Goal: Information Seeking & Learning: Learn about a topic

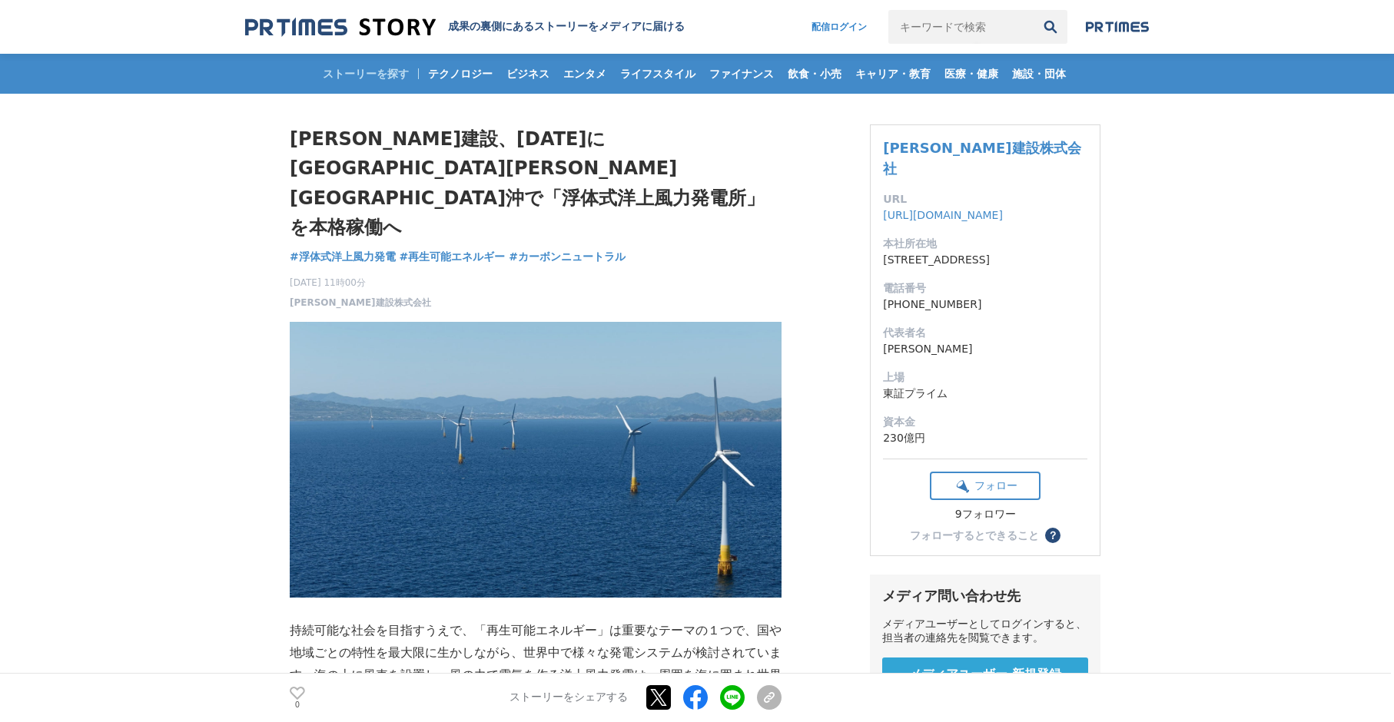
drag, startPoint x: 140, startPoint y: 459, endPoint x: 151, endPoint y: 459, distance: 10.8
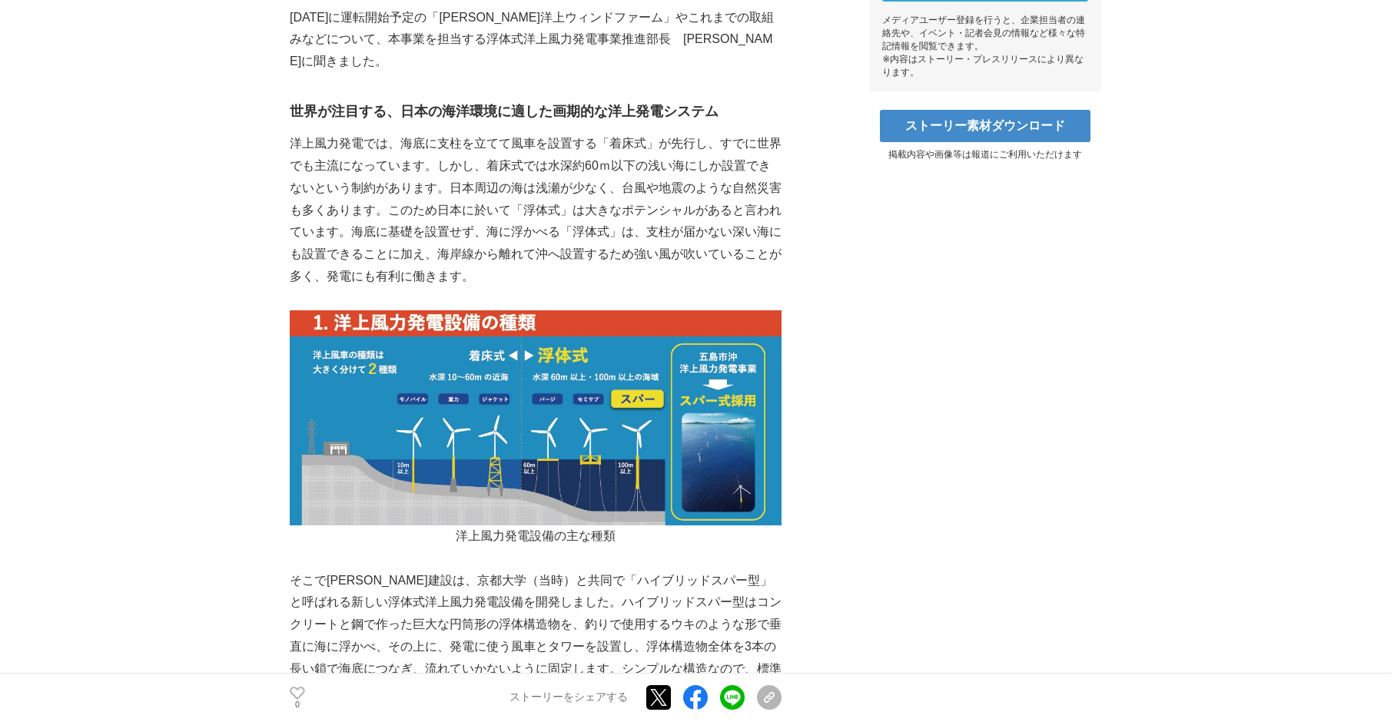
scroll to position [960, 0]
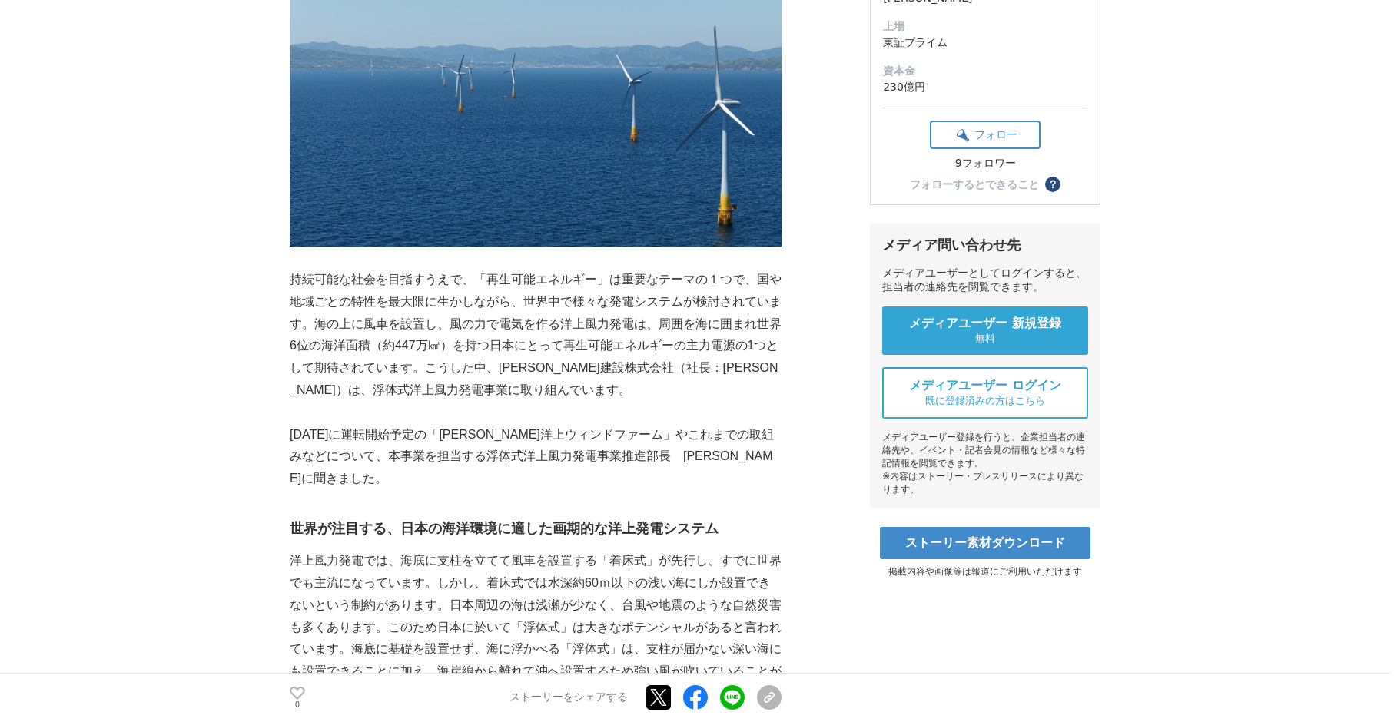
scroll to position [384, 0]
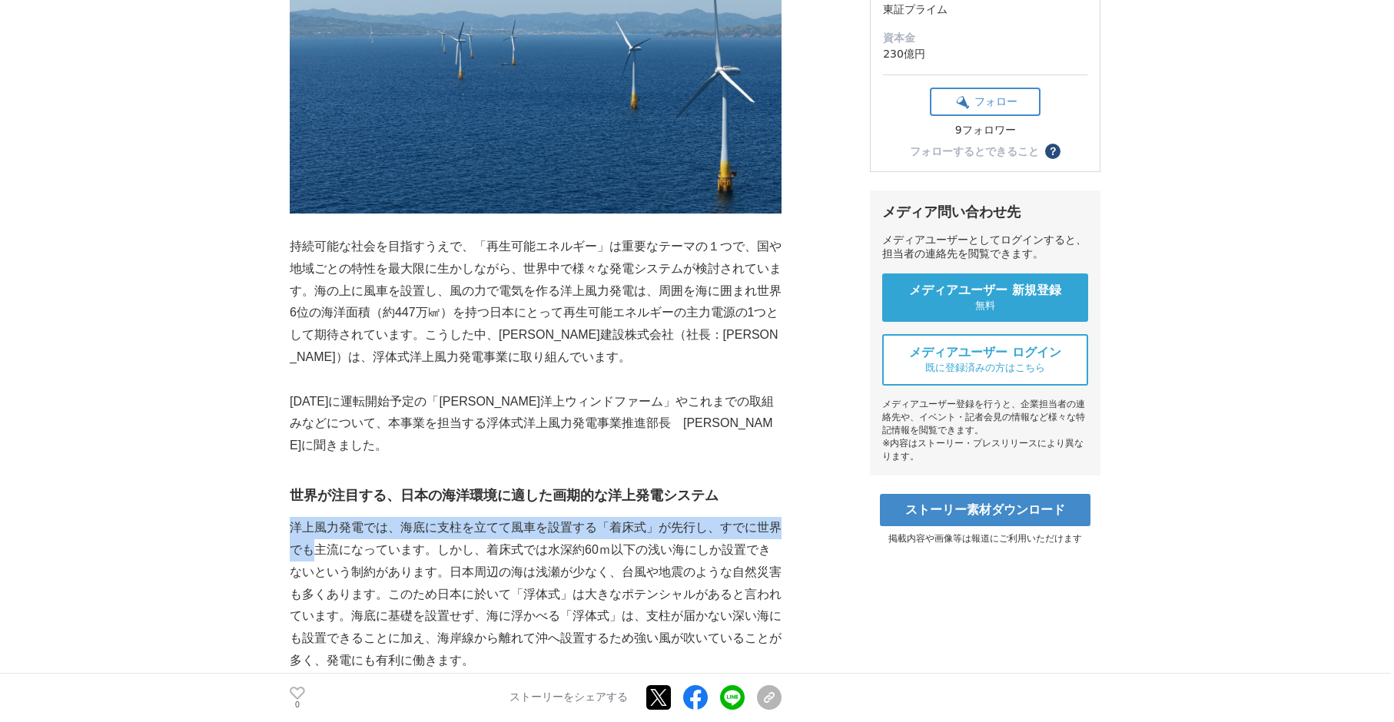
drag, startPoint x: 295, startPoint y: 442, endPoint x: 327, endPoint y: 474, distance: 45.6
click at [327, 517] on p "洋上風力発電では、海底に支柱を立てて風車を設置する「着床式」が先行し、すでに世界でも主流になっています。しかし、着床式では水深約60ｍ以下の浅い海にしか設置で…" at bounding box center [536, 594] width 492 height 155
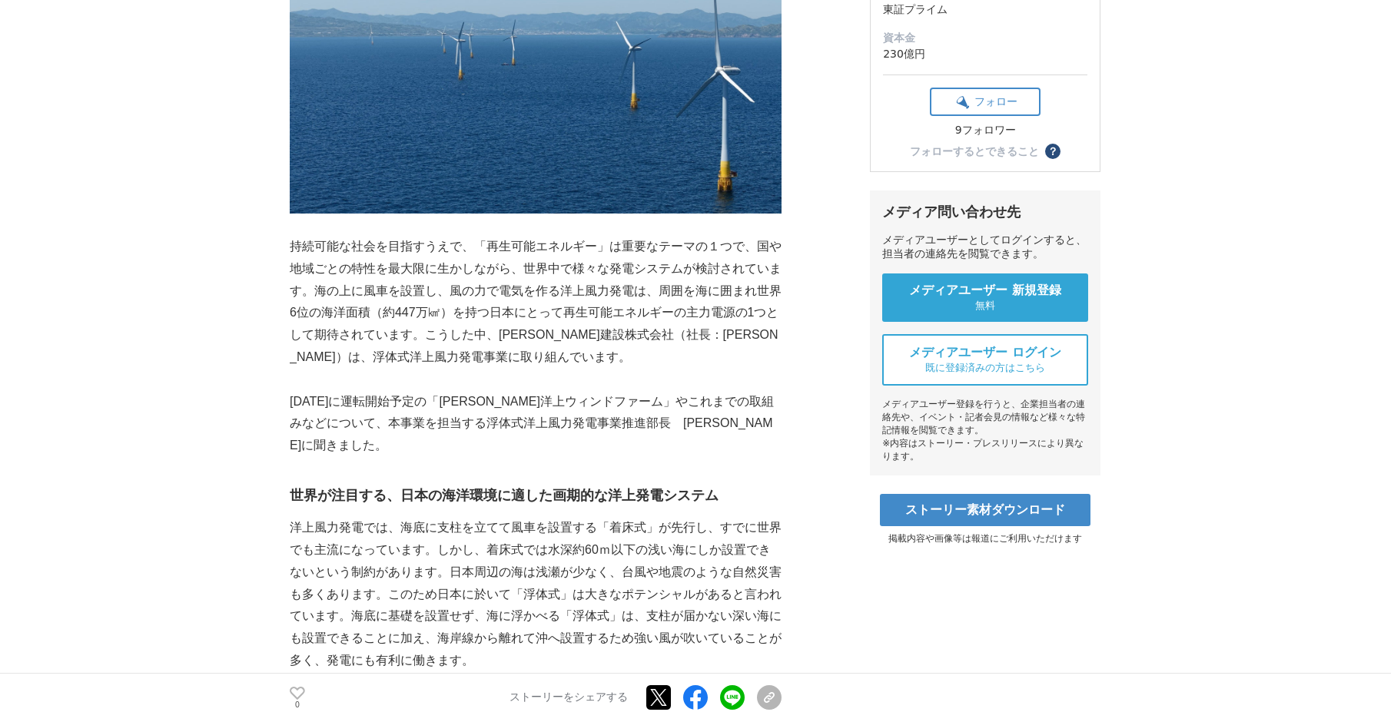
drag, startPoint x: 327, startPoint y: 474, endPoint x: 217, endPoint y: 476, distance: 110.6
drag, startPoint x: 361, startPoint y: 534, endPoint x: 481, endPoint y: 529, distance: 120.0
click at [481, 529] on p "洋上風力発電では、海底に支柱を立てて風車を設置する「着床式」が先行し、すでに世界でも主流になっています。しかし、着床式では水深約60ｍ以下の浅い海にしか設置で…" at bounding box center [536, 594] width 492 height 155
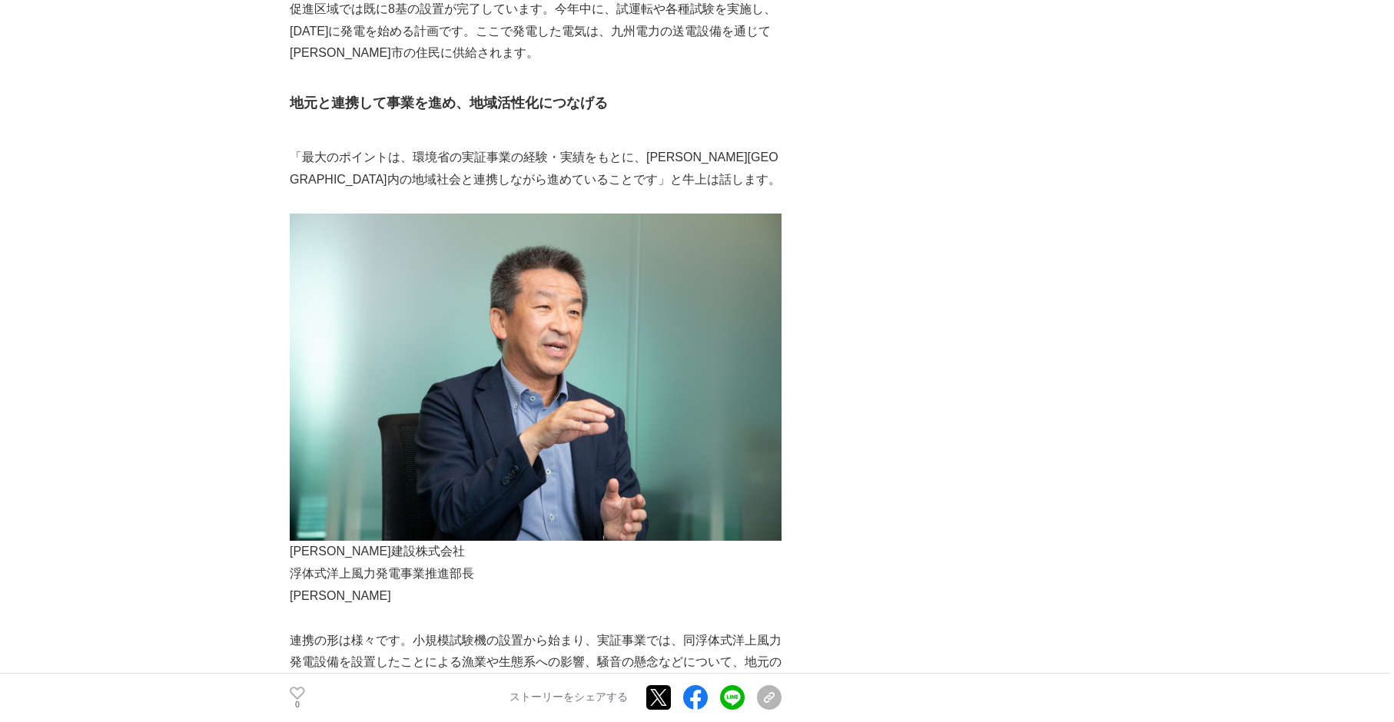
scroll to position [2305, 0]
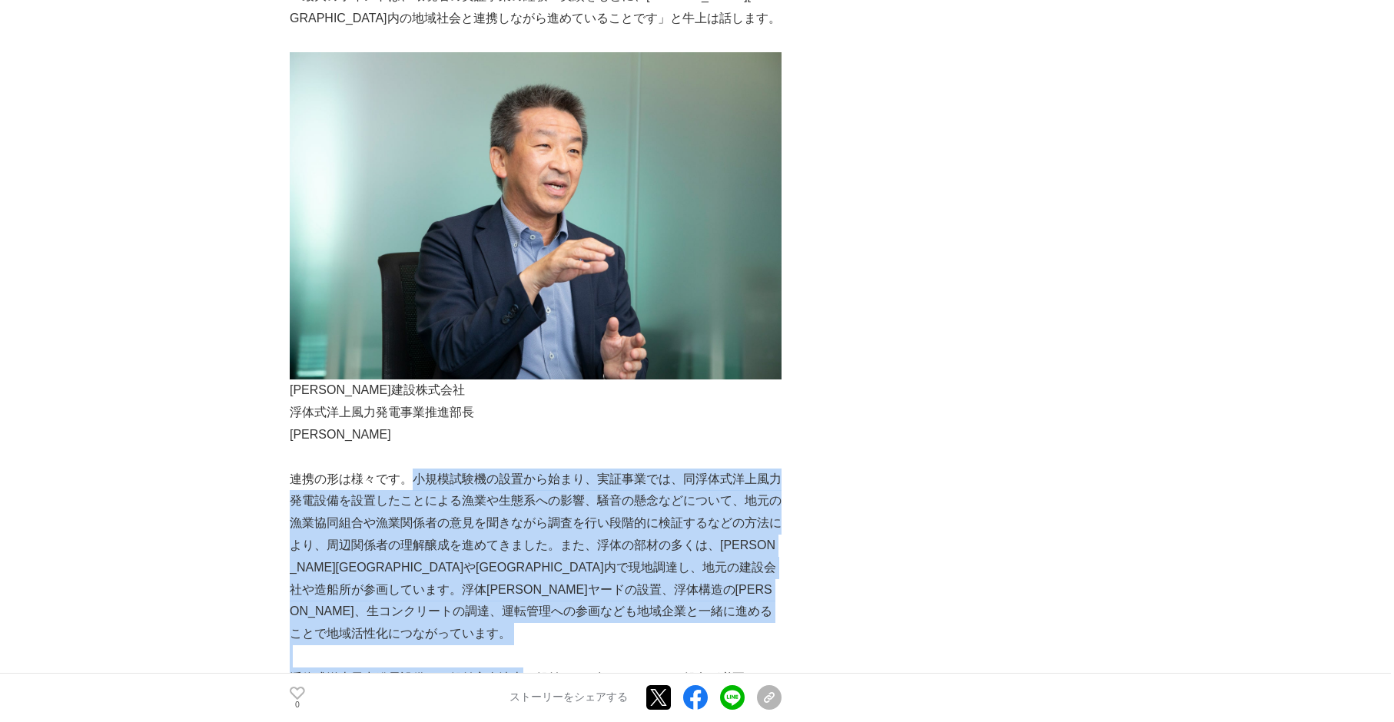
drag, startPoint x: 413, startPoint y: 333, endPoint x: 531, endPoint y: 535, distance: 233.1
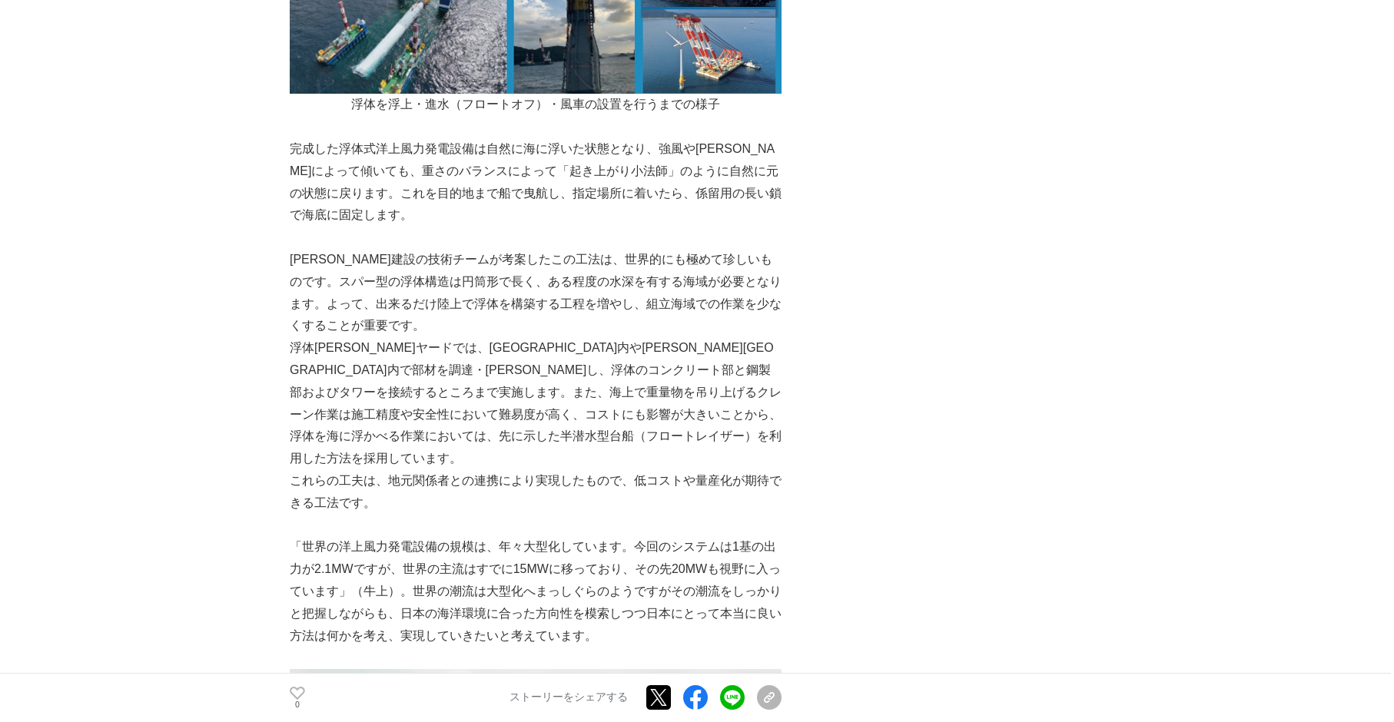
scroll to position [6146, 0]
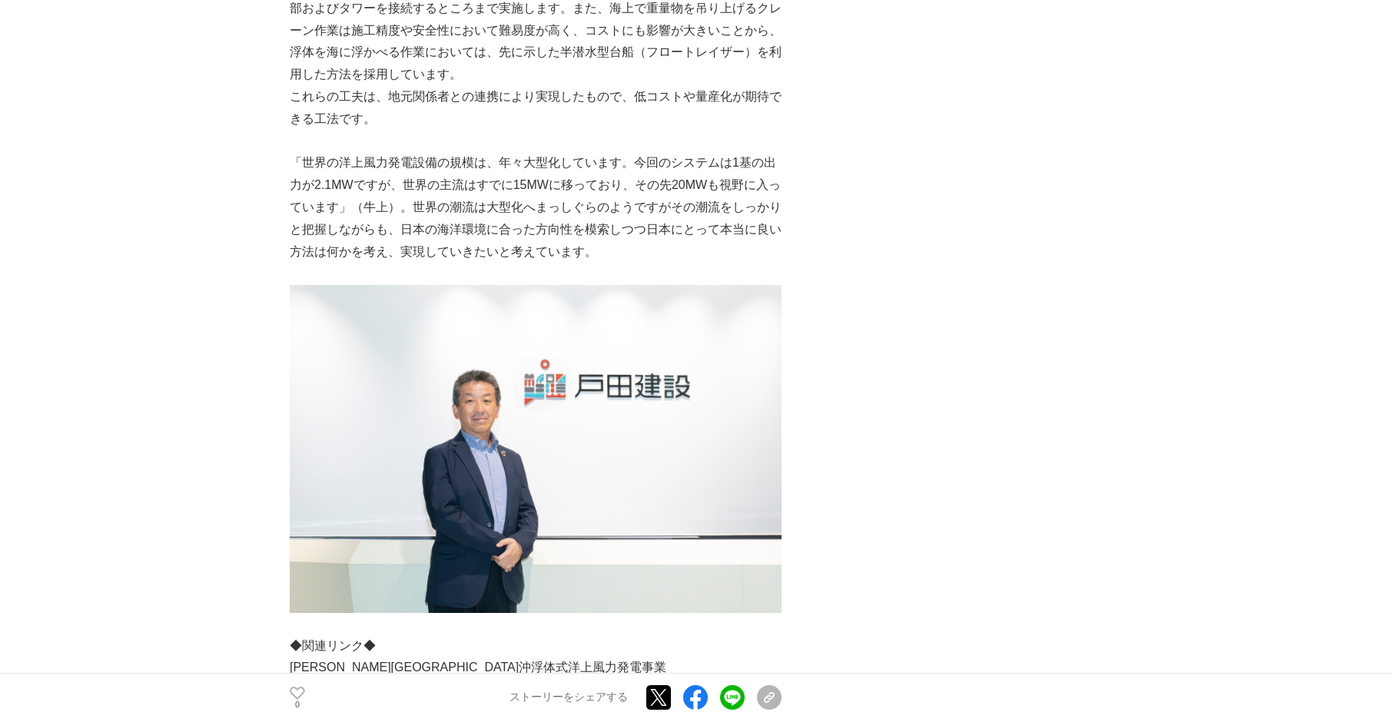
click at [388, 683] on link "[URL][DOMAIN_NAME]" at bounding box center [355, 689] width 130 height 13
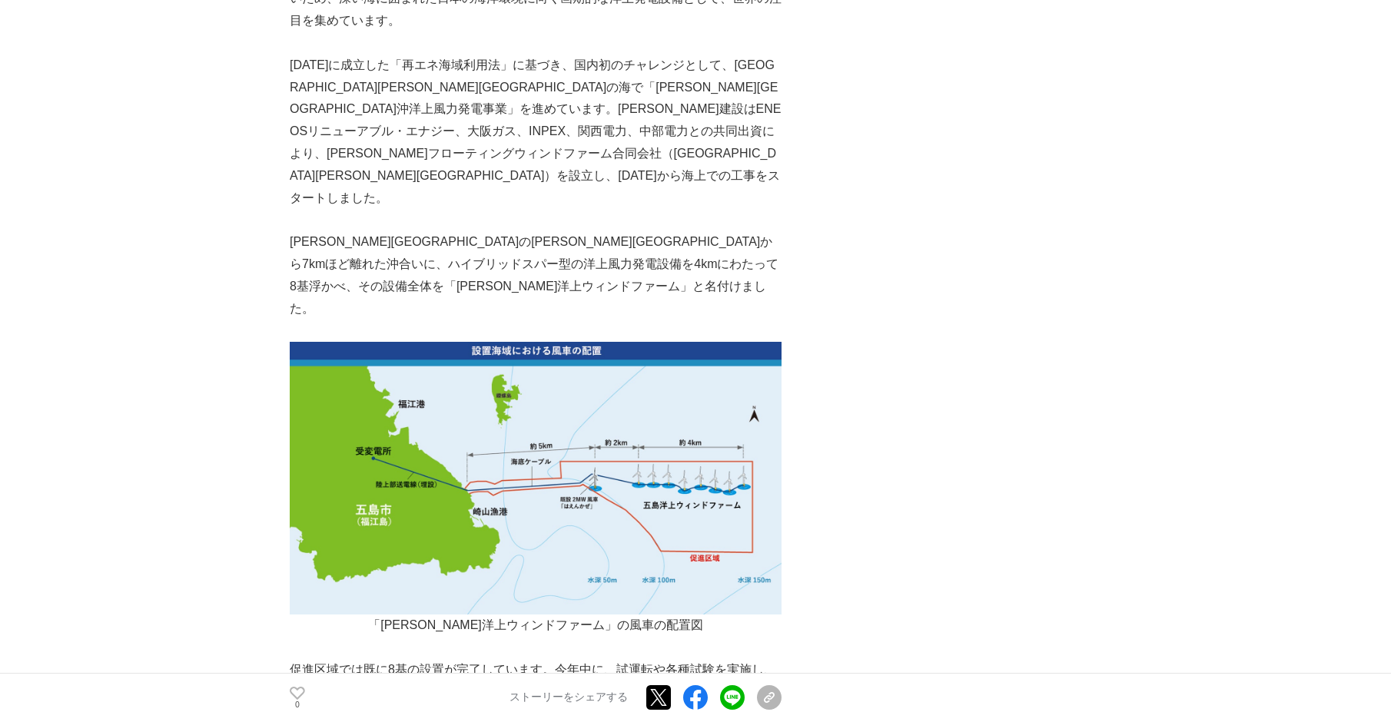
scroll to position [1344, 0]
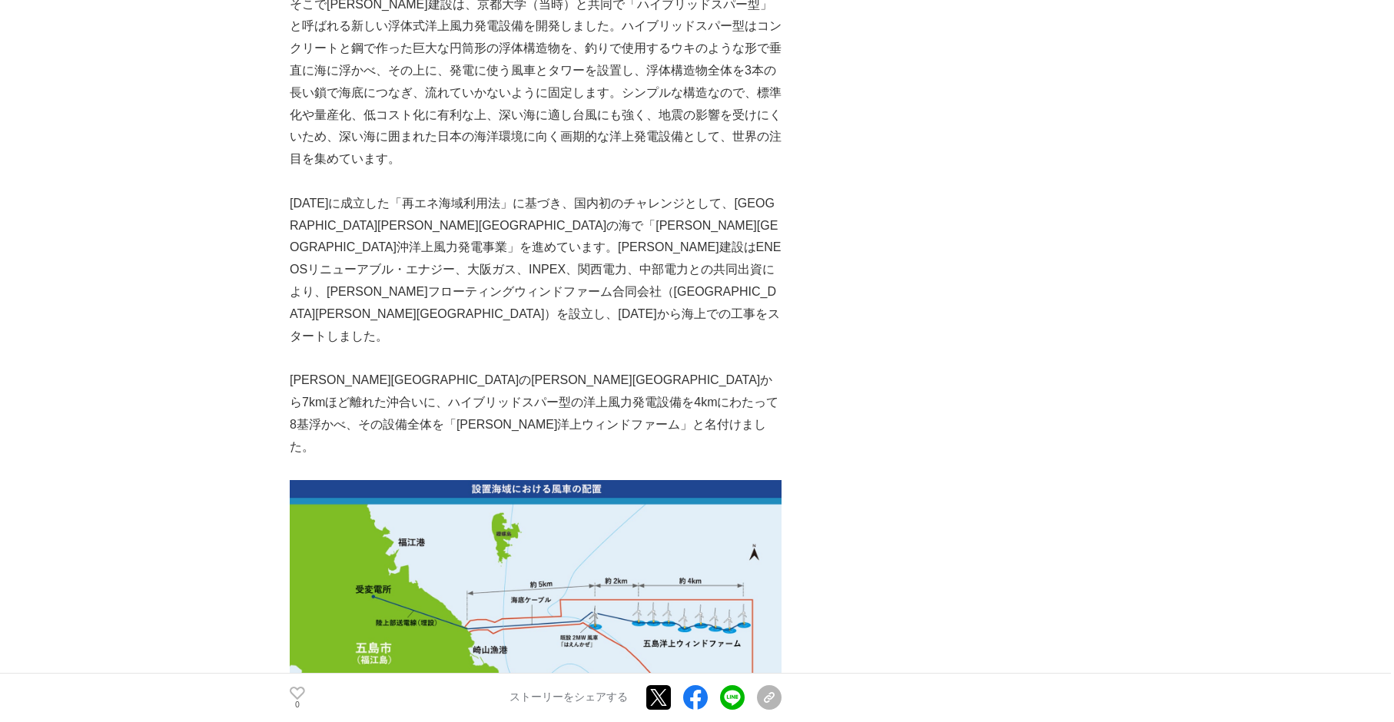
click at [575, 370] on p "[PERSON_NAME][GEOGRAPHIC_DATA]の[PERSON_NAME][GEOGRAPHIC_DATA]から7kmほど離れた沖合いに、ハイブ…" at bounding box center [536, 414] width 492 height 88
drag, startPoint x: 566, startPoint y: 277, endPoint x: 713, endPoint y: 282, distance: 146.8
click at [713, 370] on p "[PERSON_NAME][GEOGRAPHIC_DATA]の[PERSON_NAME][GEOGRAPHIC_DATA]から7kmほど離れた沖合いに、ハイブ…" at bounding box center [536, 414] width 492 height 88
copy p "[PERSON_NAME]ウィンドファーム"
